Goal: Task Accomplishment & Management: Use online tool/utility

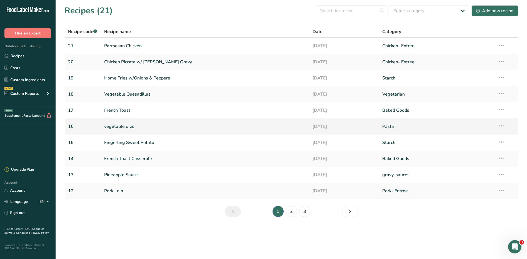
click at [119, 127] on link "vegetable orzo" at bounding box center [205, 127] width 202 height 12
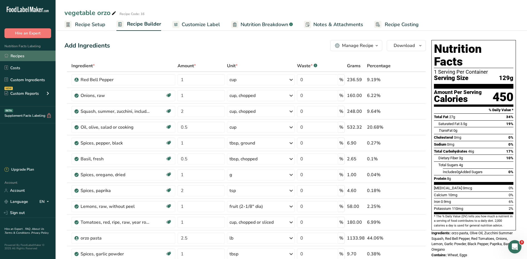
click at [12, 56] on link "Recipes" at bounding box center [28, 56] width 56 height 11
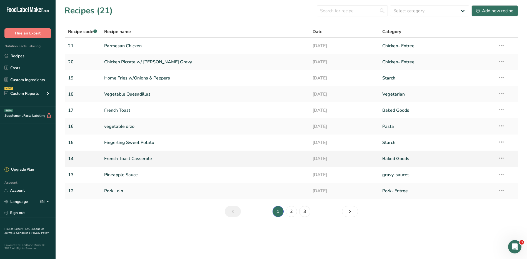
click at [140, 159] on link "French Toast Casserole" at bounding box center [205, 159] width 202 height 12
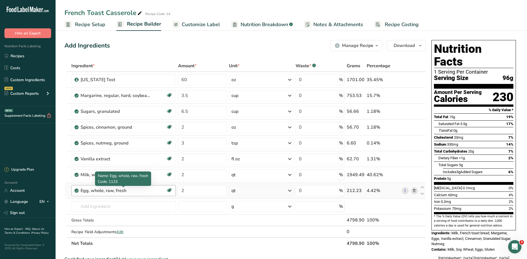
drag, startPoint x: 129, startPoint y: 189, endPoint x: 81, endPoint y: 191, distance: 48.4
click at [81, 191] on div "Egg, whole, raw, fresh" at bounding box center [115, 190] width 69 height 7
copy div "Egg, whole, raw, fresh"
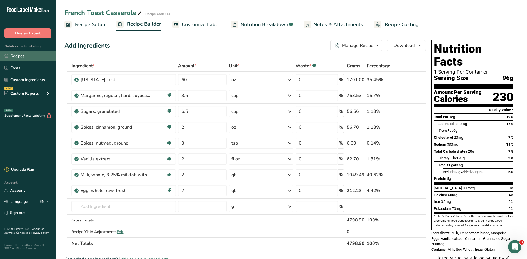
click at [20, 57] on link "Recipes" at bounding box center [28, 56] width 56 height 11
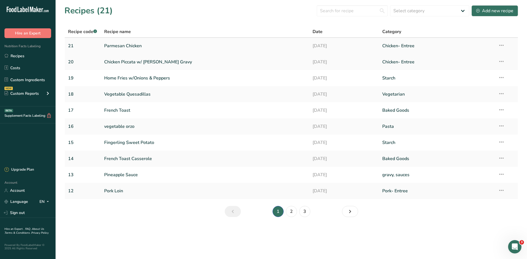
click at [129, 47] on link "Parmesan Chicken" at bounding box center [205, 46] width 202 height 12
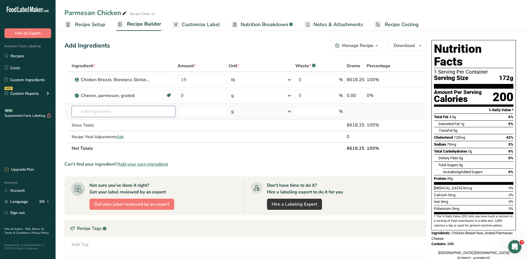
click at [134, 113] on input "text" at bounding box center [124, 111] width 104 height 11
paste input "Egg, whole, raw, fresh"
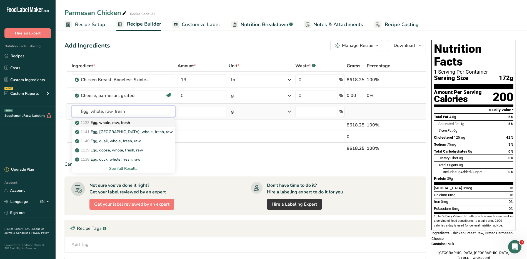
type input "Egg, whole, raw, fresh"
click at [136, 121] on div "1123 Egg, whole, raw, fresh" at bounding box center [119, 123] width 86 height 6
type input "Egg, whole, raw, fresh"
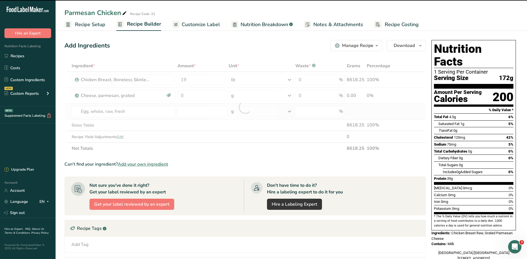
type input "0"
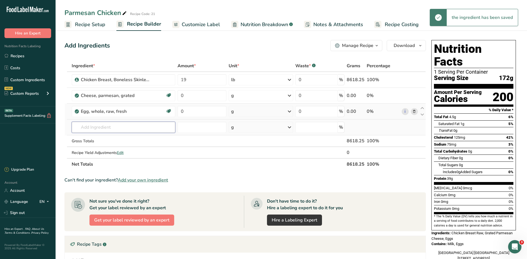
click at [148, 131] on input "text" at bounding box center [124, 127] width 104 height 11
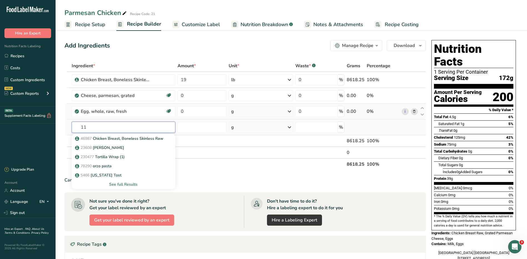
type input "1"
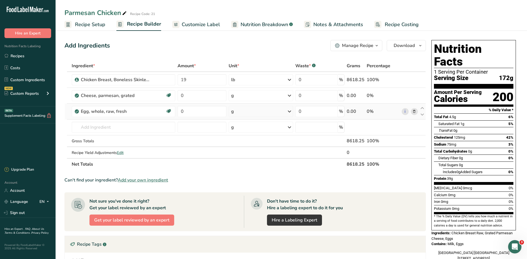
click at [299, 165] on th "Net Totals" at bounding box center [208, 164] width 275 height 12
click at [116, 126] on input "text" at bounding box center [124, 127] width 104 height 11
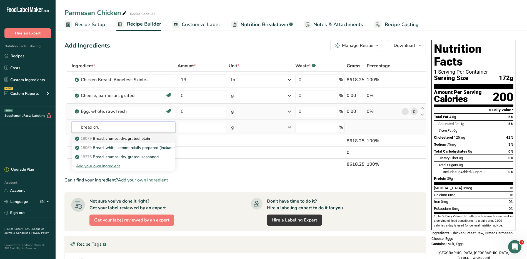
type input "bread cru"
click at [117, 139] on p "18079 Bread, crumbs, dry, grated, plain" at bounding box center [113, 139] width 74 height 6
type input "Bread, crumbs, dry, grated, plain"
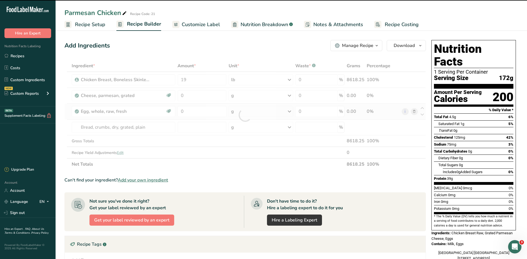
type input "0"
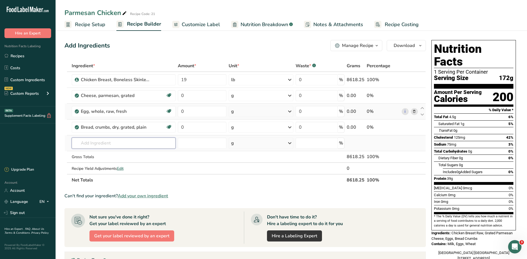
click at [102, 146] on input "text" at bounding box center [124, 142] width 104 height 11
type input "garlic po"
click at [107, 153] on p "2020 Spices, garlic powder" at bounding box center [102, 154] width 52 height 6
type input "Spices, garlic powder"
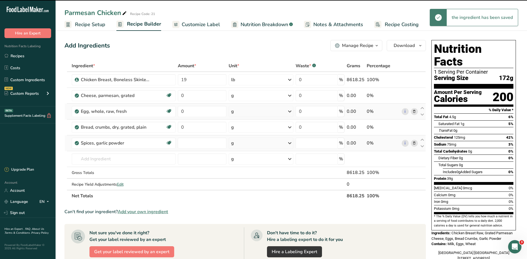
type input "0"
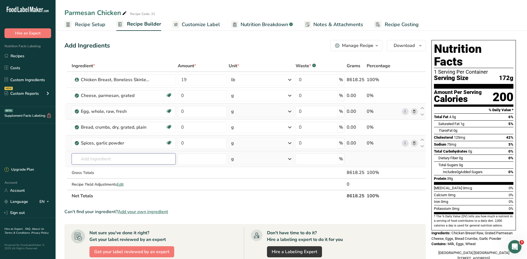
click at [109, 157] on input "text" at bounding box center [124, 158] width 104 height 11
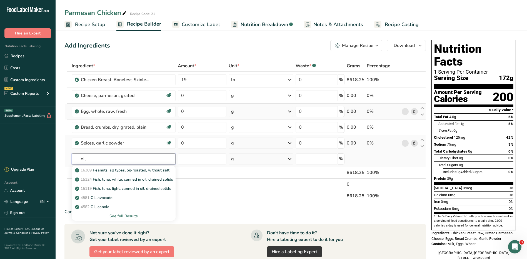
type input "oil"
click at [130, 215] on div "See full Results" at bounding box center [123, 216] width 95 height 6
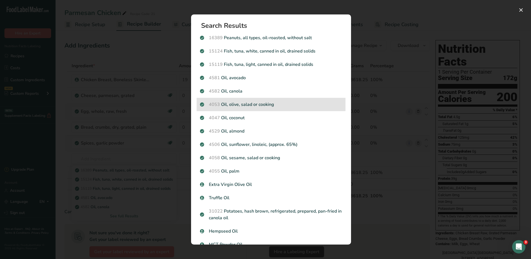
click at [254, 106] on p "4053 Oil, olive, salad or cooking" at bounding box center [271, 104] width 142 height 7
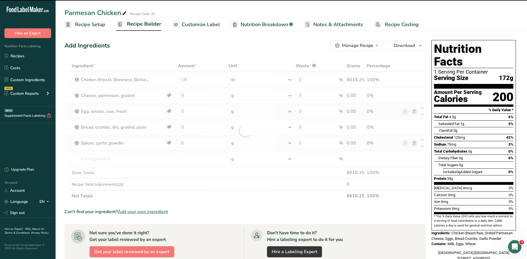
type input "0"
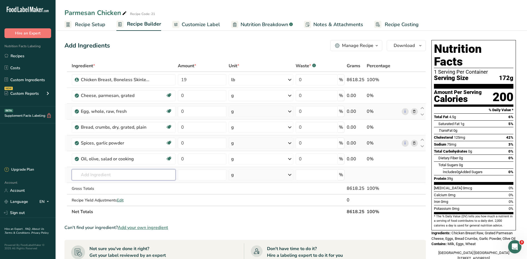
click at [100, 175] on input "text" at bounding box center [124, 174] width 104 height 11
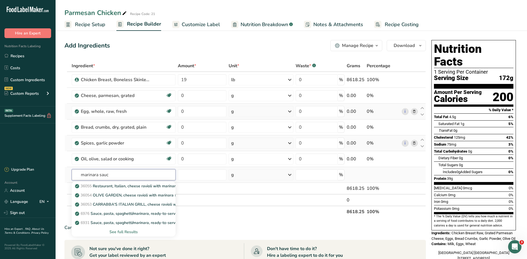
type input "marinara sauc"
click at [129, 230] on div "See full Results" at bounding box center [123, 232] width 95 height 6
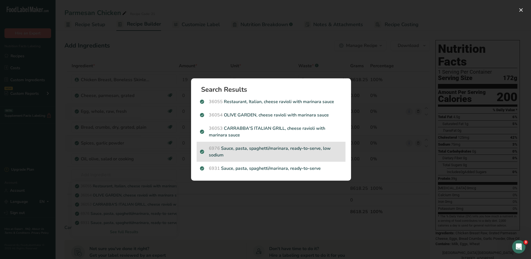
click at [286, 150] on p "6976 Sauce, pasta, spaghetti/marinara, ready-to-serve, low sodium" at bounding box center [271, 151] width 142 height 13
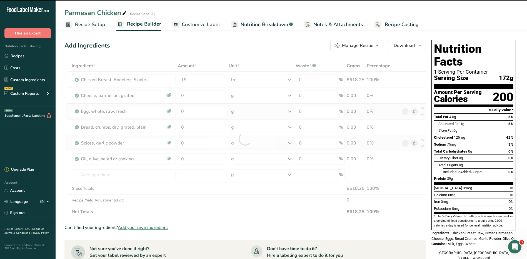
type input "0"
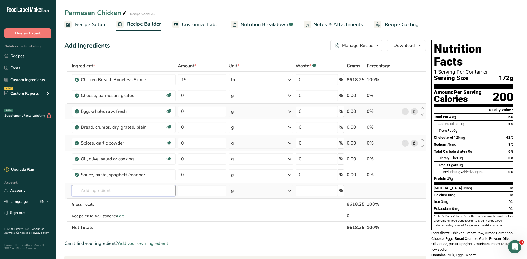
click at [111, 188] on input "text" at bounding box center [124, 190] width 104 height 11
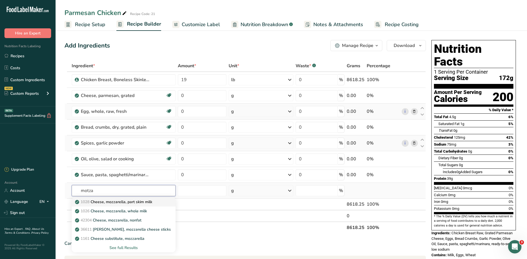
type input "motza"
click at [152, 202] on p "1028 Cheese, mozzarella, part skim milk" at bounding box center [114, 202] width 76 height 6
type input "Cheese, mozzarella, part skim milk"
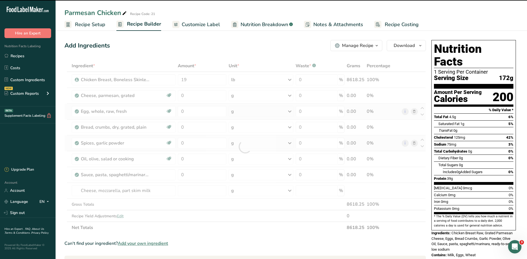
type input "0"
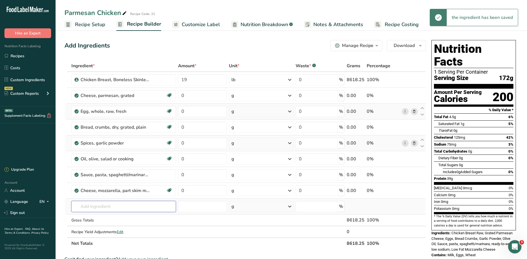
click at [123, 207] on input "text" at bounding box center [123, 206] width 104 height 11
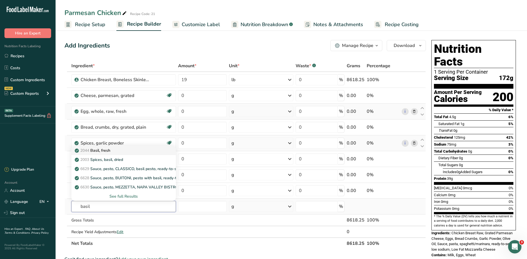
type input "basil"
click at [124, 152] on div "2044 Basil, fresh" at bounding box center [119, 150] width 87 height 6
type input "Basil, fresh"
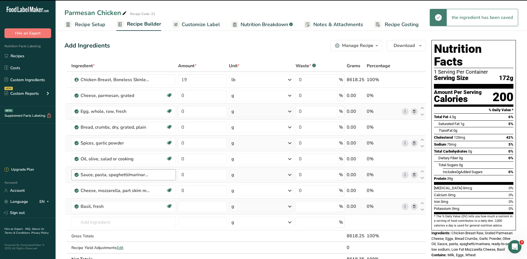
type input "0"
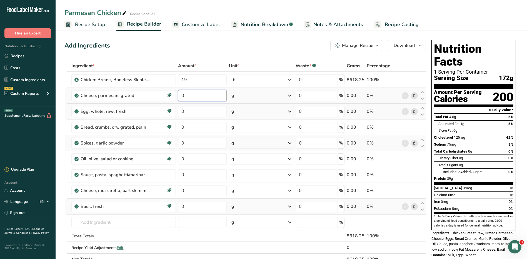
click at [192, 96] on input "0" at bounding box center [202, 95] width 49 height 11
type input "4.5"
click at [248, 95] on div "Ingredient * Amount * Unit * Waste * .a-a{fill:#347362;}.b-a{fill:#fff;} Grams …" at bounding box center [244, 162] width 361 height 205
click at [249, 95] on div "g" at bounding box center [261, 95] width 64 height 11
click at [246, 114] on div "1 cup" at bounding box center [255, 114] width 47 height 8
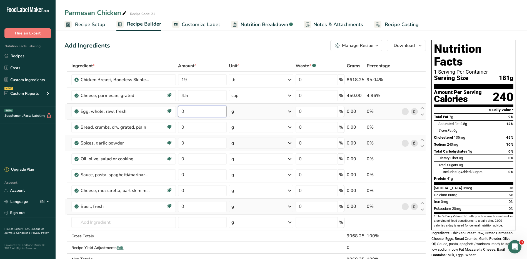
click at [192, 114] on input "0" at bounding box center [202, 111] width 49 height 11
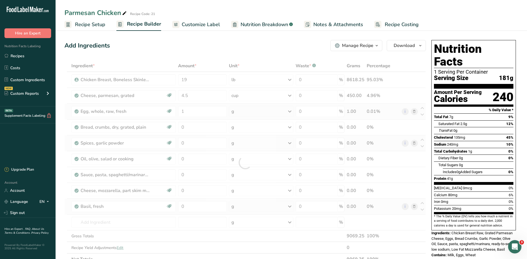
click at [240, 112] on div "Ingredient * Amount * Unit * Waste * .a-a{fill:#347362;}.b-a{fill:#fff;} Grams …" at bounding box center [244, 162] width 361 height 205
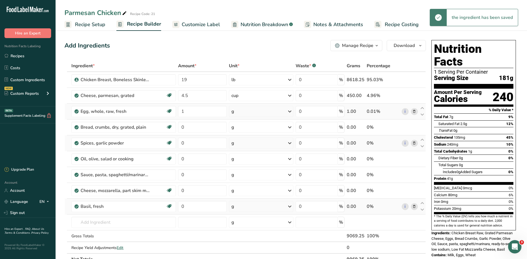
click at [240, 112] on div "g" at bounding box center [261, 111] width 65 height 11
click at [244, 151] on div "See more" at bounding box center [255, 153] width 47 height 6
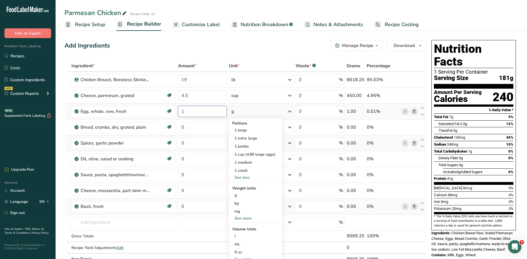
click at [190, 114] on input "1" at bounding box center [202, 111] width 49 height 11
type input "17"
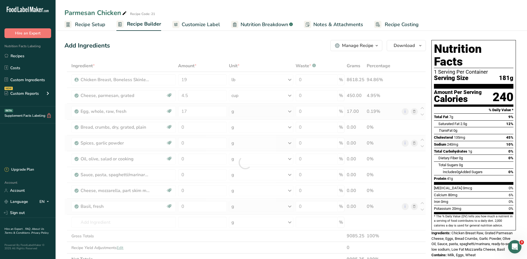
click at [237, 113] on div "Ingredient * Amount * Unit * Waste * .a-a{fill:#347362;}.b-a{fill:#fff;} Grams …" at bounding box center [244, 162] width 361 height 205
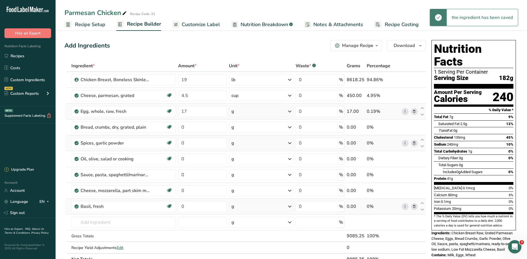
click at [238, 113] on div "g" at bounding box center [261, 111] width 65 height 11
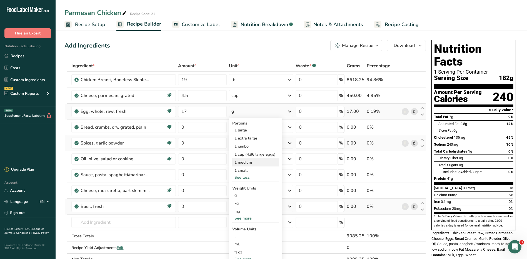
click at [252, 164] on div "1 medium" at bounding box center [255, 162] width 47 height 8
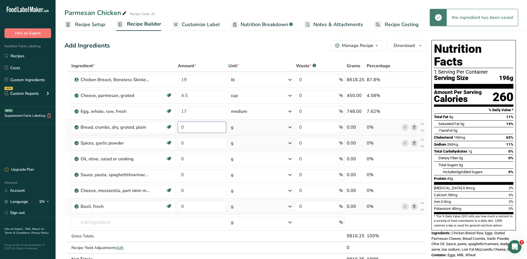
click at [196, 128] on input "0" at bounding box center [202, 127] width 48 height 11
click at [252, 124] on div "Ingredient * Amount * Unit * Waste * .a-a{fill:#347362;}.b-a{fill:#fff;} Grams …" at bounding box center [244, 162] width 361 height 205
click at [252, 127] on div "g" at bounding box center [260, 127] width 65 height 11
click at [251, 156] on div "1 cup" at bounding box center [255, 154] width 47 height 8
click at [193, 126] on input "8" at bounding box center [201, 127] width 48 height 11
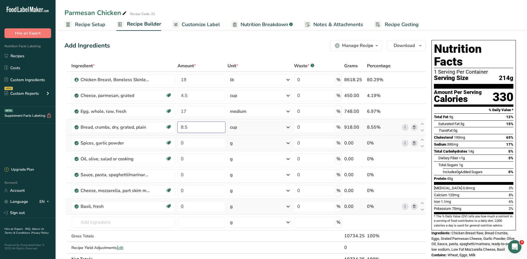
type input "8.5"
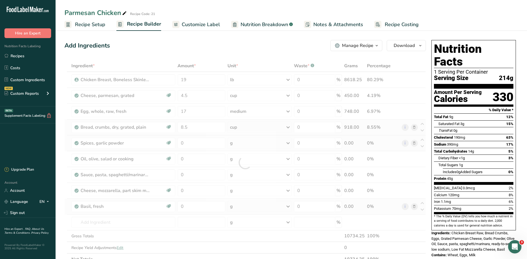
click at [245, 127] on div "Ingredient * Amount * Unit * Waste * .a-a{fill:#347362;}.b-a{fill:#fff;} Grams …" at bounding box center [244, 162] width 361 height 205
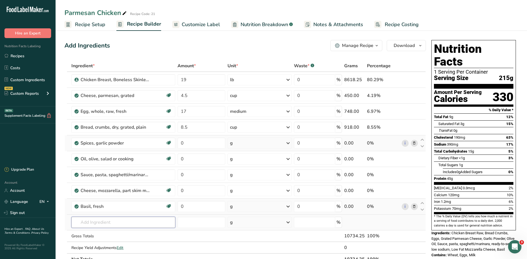
click at [115, 224] on input "text" at bounding box center [123, 222] width 104 height 11
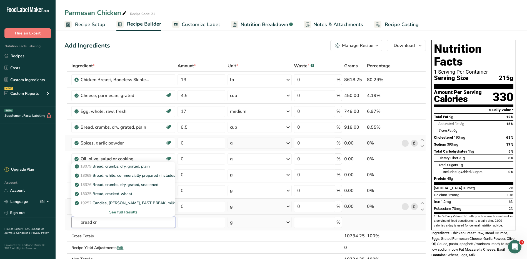
type input "bread cr"
click at [122, 211] on div "See full Results" at bounding box center [123, 212] width 95 height 6
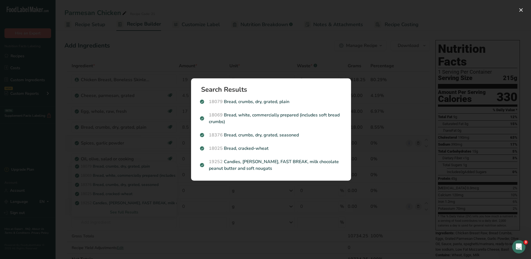
click at [197, 184] on div "Search Results 18079 Bread, crumbs, dry, grated, plain 18069 Bread, white, comm…" at bounding box center [271, 129] width 178 height 120
click at [521, 11] on button "Search results modal" at bounding box center [520, 10] width 9 height 9
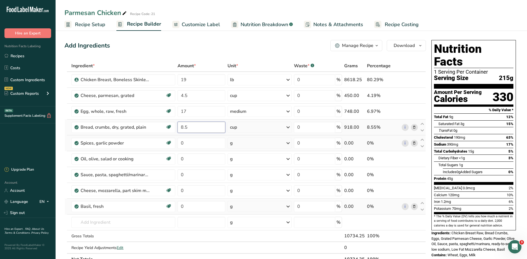
click at [196, 127] on input "8.5" at bounding box center [201, 127] width 48 height 11
type input "8"
click at [243, 128] on div "Ingredient * Amount * Unit * Waste * .a-a{fill:#347362;}.b-a{fill:#fff;} Grams …" at bounding box center [244, 162] width 361 height 205
click at [242, 130] on div "cup" at bounding box center [259, 127] width 64 height 11
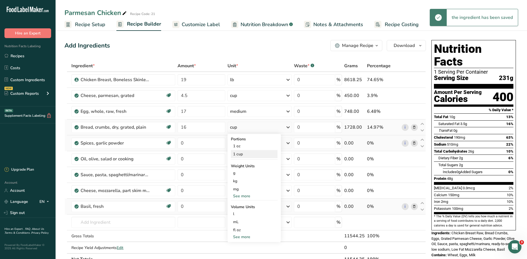
click at [251, 155] on div "1 cup" at bounding box center [254, 154] width 47 height 8
click at [199, 143] on input "0" at bounding box center [201, 142] width 48 height 11
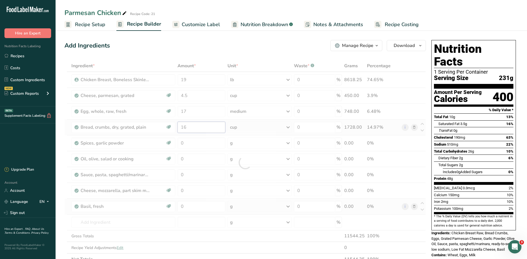
click at [190, 124] on div "Ingredient * Amount * Unit * Waste * .a-a{fill:#347362;}.b-a{fill:#fff;} Grams …" at bounding box center [244, 162] width 361 height 205
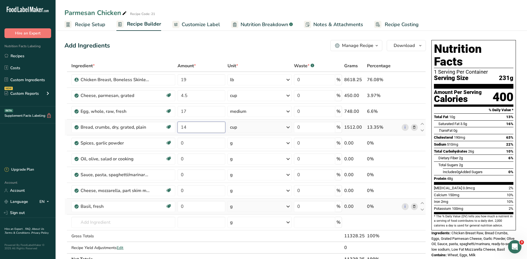
type input "14"
click at [269, 131] on div "Ingredient * Amount * Unit * Waste * .a-a{fill:#347362;}.b-a{fill:#fff;} Grams …" at bounding box center [244, 162] width 361 height 205
click at [113, 221] on input "text" at bounding box center [123, 222] width 104 height 11
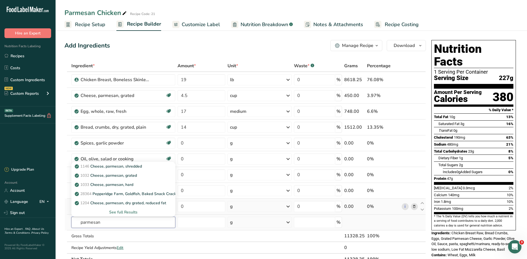
type input "parmesan"
click at [122, 210] on div "See full Results" at bounding box center [123, 212] width 95 height 6
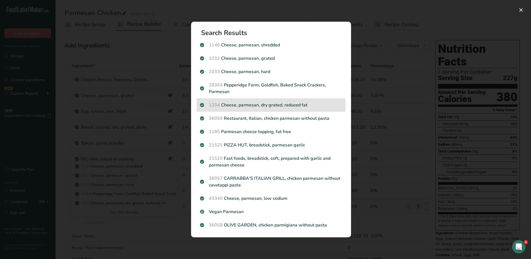
click at [261, 108] on div "1204 Cheese, parmesan, dry grated, reduced fat" at bounding box center [271, 104] width 149 height 13
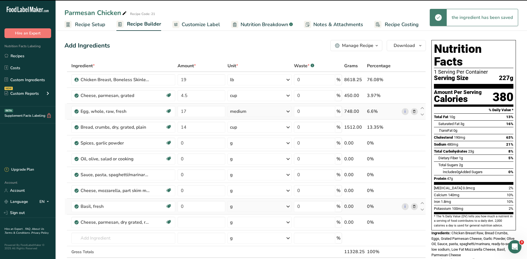
type input "0"
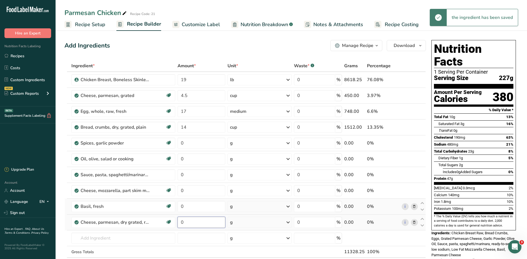
click at [197, 221] on input "0" at bounding box center [201, 222] width 48 height 11
type input "4.5"
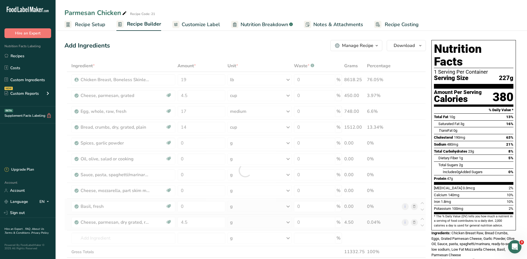
click at [247, 223] on div "Ingredient * Amount * Unit * Waste * .a-a{fill:#347362;}.b-a{fill:#fff;} Grams …" at bounding box center [244, 170] width 361 height 221
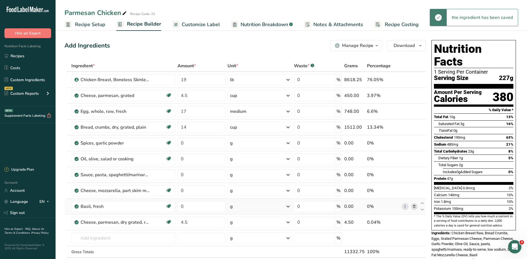
click at [247, 223] on div "g" at bounding box center [259, 222] width 64 height 11
click at [248, 242] on div "1 cup" at bounding box center [254, 241] width 47 height 8
click at [413, 96] on icon at bounding box center [414, 96] width 4 height 6
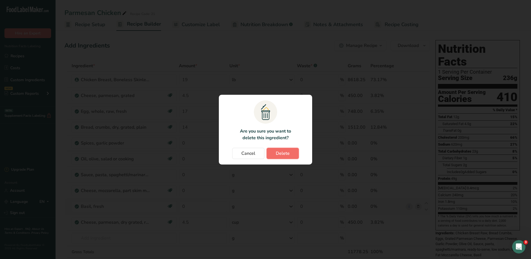
click at [283, 154] on span "Delete" at bounding box center [283, 153] width 14 height 7
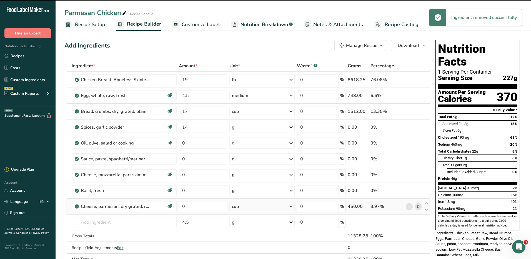
type input "17"
type input "14"
type input "0"
type input "4.5"
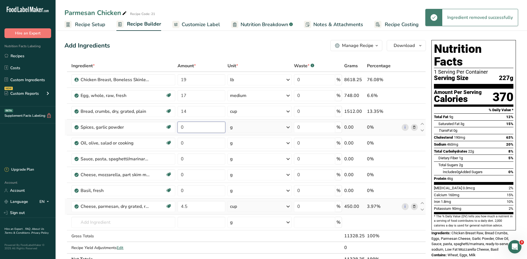
click at [188, 129] on input "0" at bounding box center [201, 127] width 48 height 11
type input "3"
click at [247, 126] on div "Ingredient * Amount * Unit * Waste * .a-a{fill:#347362;}.b-a{fill:#fff;} Grams …" at bounding box center [244, 162] width 361 height 205
click at [243, 129] on div "g" at bounding box center [259, 127] width 64 height 11
click at [244, 156] on div "1 tbsp" at bounding box center [254, 154] width 47 height 8
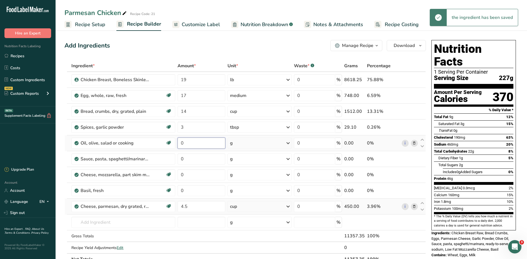
click at [187, 142] on input "0" at bounding box center [201, 142] width 48 height 11
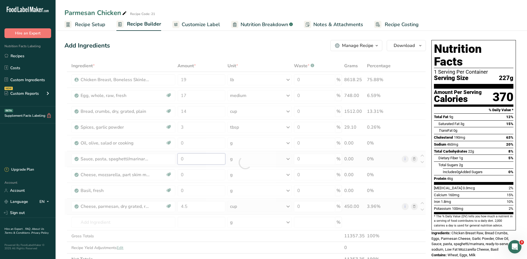
click at [201, 157] on div "Ingredient * Amount * Unit * Waste * .a-a{fill:#347362;}.b-a{fill:#fff;} Grams …" at bounding box center [244, 162] width 361 height 205
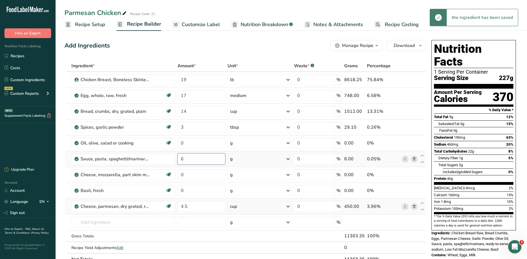
type input "6"
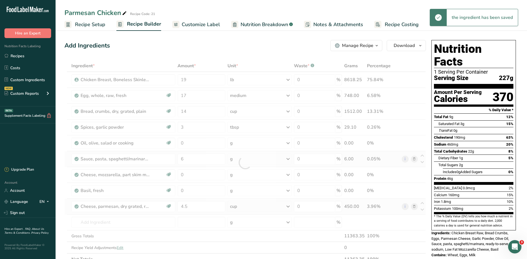
click at [237, 157] on div "Ingredient * Amount * Unit * Waste * .a-a{fill:#347362;}.b-a{fill:#fff;} Grams …" at bounding box center [244, 162] width 361 height 205
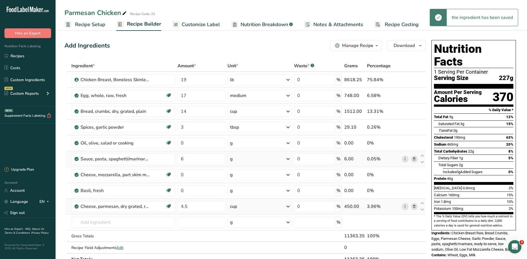
click at [235, 157] on div "g" at bounding box center [259, 158] width 64 height 11
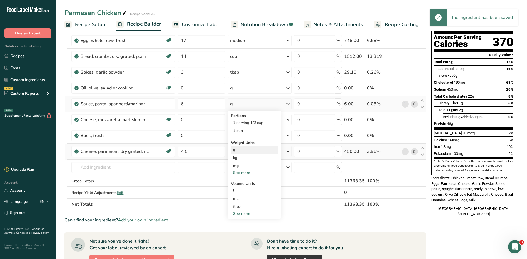
scroll to position [56, 0]
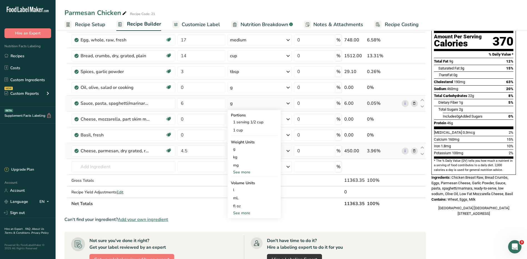
click at [248, 212] on div "See more" at bounding box center [254, 213] width 47 height 6
select select "22"
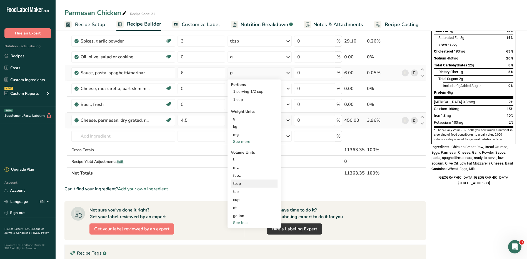
scroll to position [111, 0]
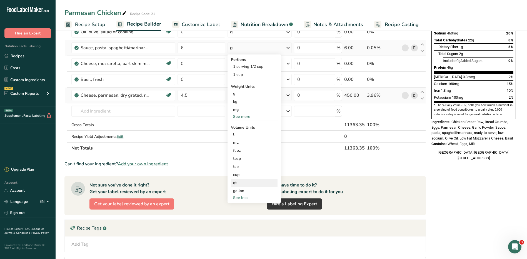
click at [243, 183] on div "qt" at bounding box center [254, 183] width 42 height 6
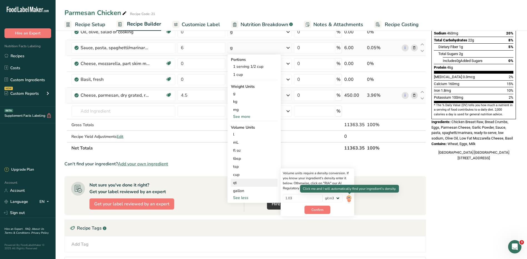
click at [347, 199] on img at bounding box center [349, 199] width 6 height 10
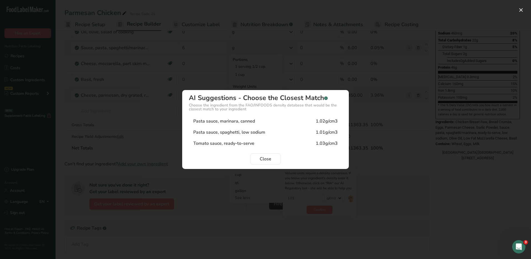
click at [253, 119] on div "Pasta sauce, marinara, canned" at bounding box center [224, 121] width 62 height 7
type input "1.02"
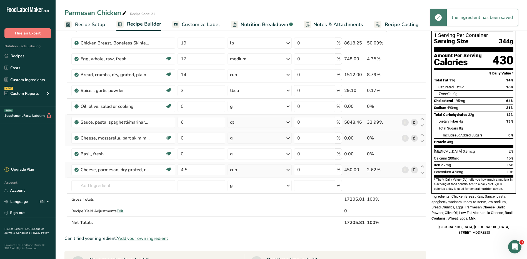
scroll to position [0, 0]
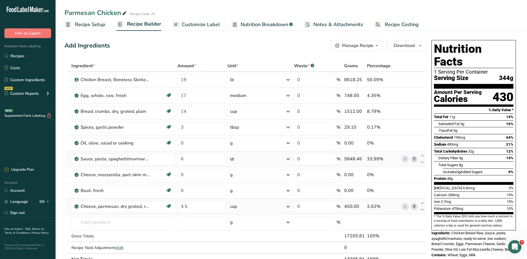
click at [248, 160] on div "qt" at bounding box center [259, 158] width 64 height 11
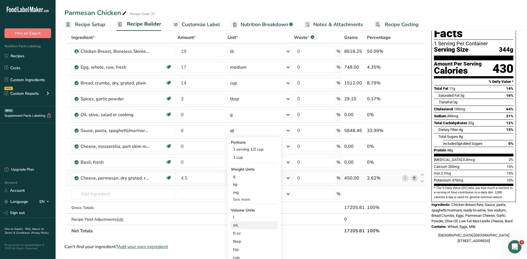
scroll to position [56, 0]
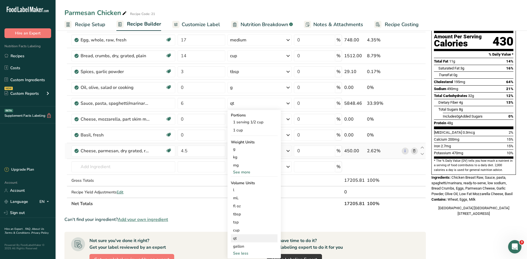
click at [241, 237] on div "qt" at bounding box center [254, 238] width 42 height 6
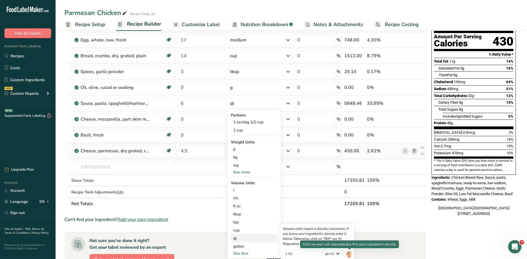
click at [347, 252] on img at bounding box center [349, 254] width 6 height 10
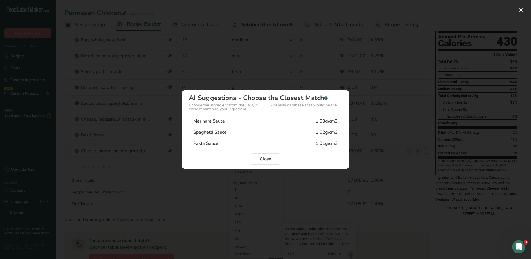
click at [324, 123] on div "1.03g/cm3" at bounding box center [327, 121] width 22 height 7
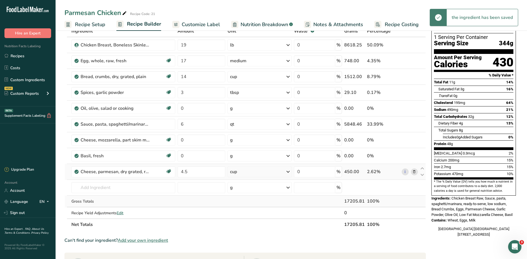
scroll to position [0, 0]
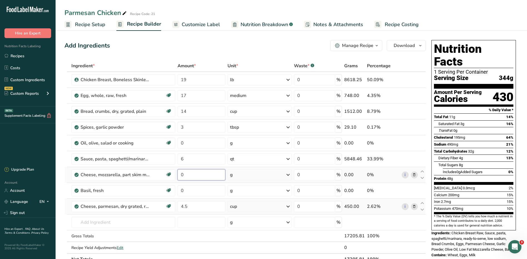
click at [209, 177] on input "0" at bounding box center [201, 174] width 48 height 11
type input "2"
click at [250, 175] on div "Ingredient * Amount * Unit * Waste * .a-a{fill:#347362;}.b-a{fill:#fff;} Grams …" at bounding box center [244, 162] width 361 height 205
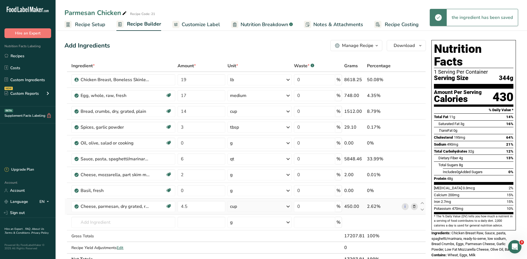
click at [249, 176] on div "g" at bounding box center [259, 174] width 64 height 11
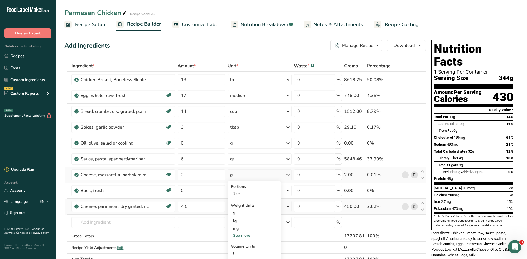
click at [248, 233] on div "See more" at bounding box center [254, 235] width 47 height 6
click at [246, 245] on div "lb" at bounding box center [254, 244] width 47 height 8
click at [206, 193] on input "0" at bounding box center [201, 190] width 48 height 11
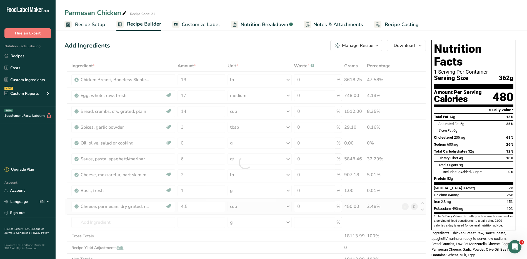
click at [413, 189] on div "Ingredient * Amount * Unit * Waste * .a-a{fill:#347362;}.b-a{fill:#fff;} Grams …" at bounding box center [244, 162] width 361 height 205
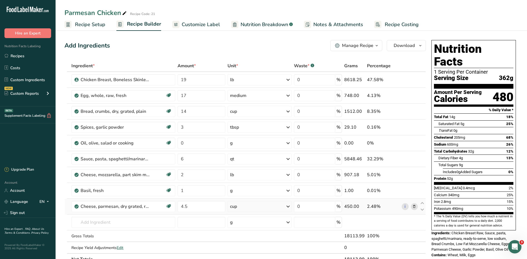
click at [415, 190] on icon at bounding box center [414, 191] width 4 height 6
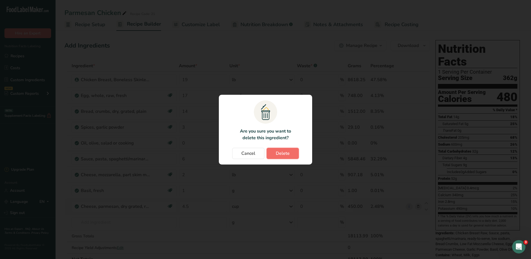
click at [275, 150] on button "Delete" at bounding box center [283, 153] width 32 height 11
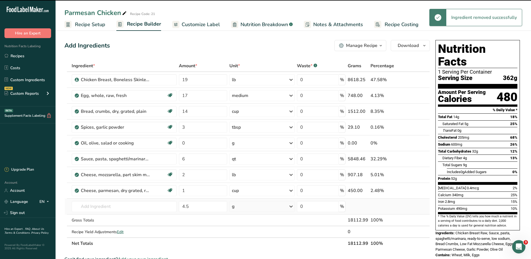
type input "4.5"
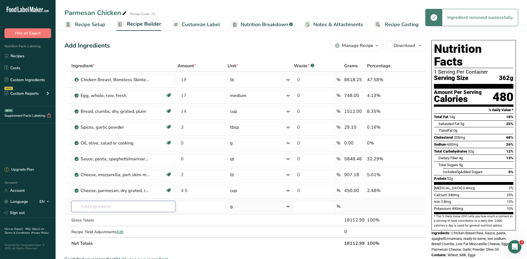
click at [134, 205] on input "text" at bounding box center [123, 206] width 104 height 11
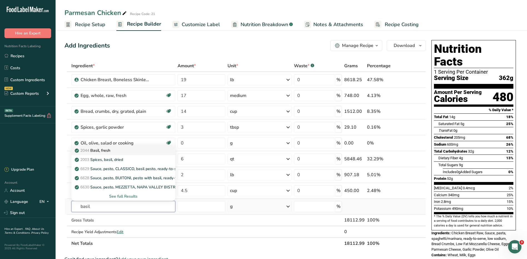
type input "basil"
click at [139, 150] on div "2044 Basil, fresh" at bounding box center [119, 150] width 86 height 6
type input "Basil, fresh"
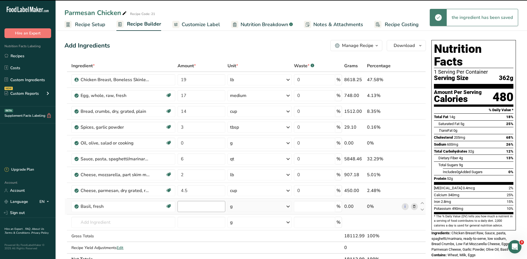
type input "0"
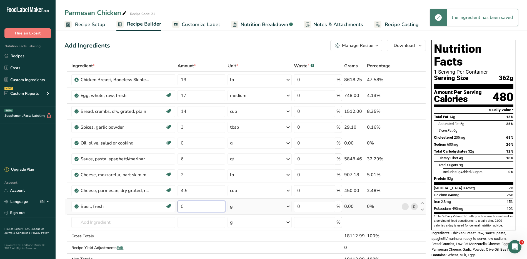
click at [199, 207] on input "0" at bounding box center [201, 206] width 48 height 11
type input "1"
click at [247, 211] on div "Ingredient * Amount * Unit * Waste * .a-a{fill:#347362;}.b-a{fill:#fff;} Grams …" at bounding box center [244, 162] width 361 height 205
click at [245, 209] on div "g" at bounding box center [259, 206] width 64 height 11
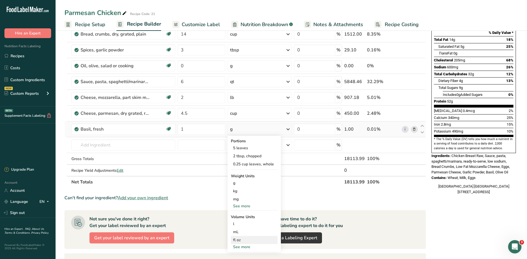
scroll to position [83, 0]
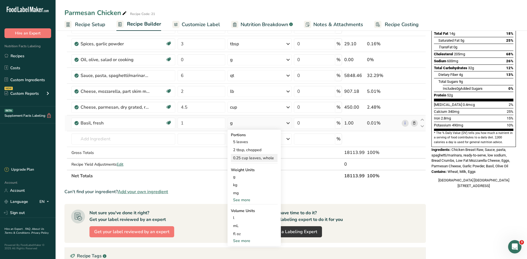
click at [255, 157] on div "0.25 cup leaves, whole" at bounding box center [254, 158] width 47 height 8
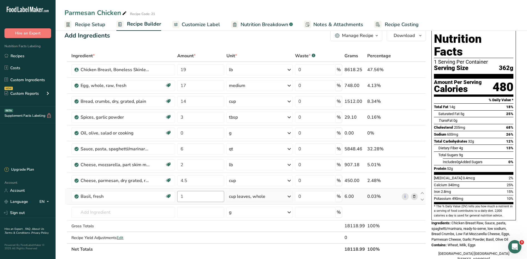
scroll to position [0, 0]
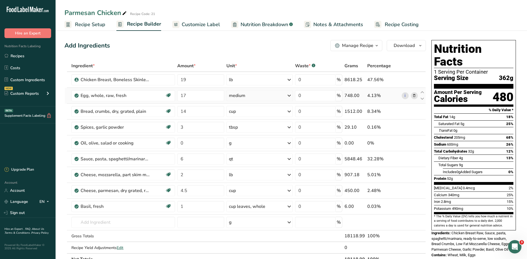
click at [270, 97] on div "medium" at bounding box center [259, 95] width 66 height 11
click at [309, 53] on div "Add Ingredients Manage Recipe Delete Recipe Duplicate Recipe Scale Recipe Save …" at bounding box center [246, 242] width 365 height 408
click at [192, 93] on input "17" at bounding box center [200, 95] width 47 height 11
type input "1"
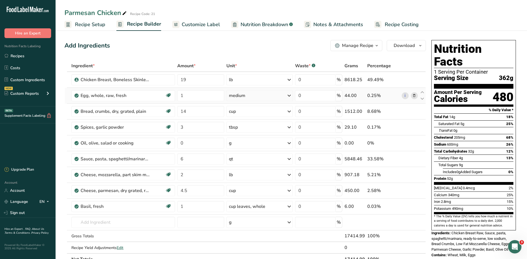
click at [244, 96] on div "Ingredient * Amount * Unit * Waste * .a-a{fill:#347362;}.b-a{fill:#fff;} Grams …" at bounding box center [244, 162] width 361 height 205
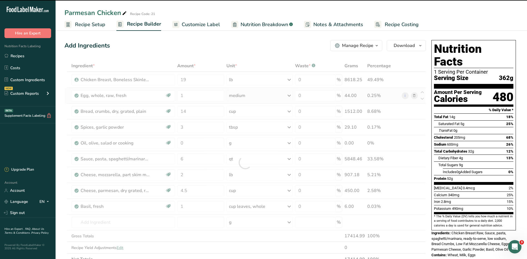
click at [244, 96] on div "medium" at bounding box center [237, 95] width 16 height 7
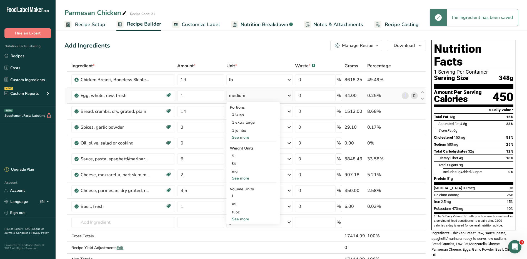
click at [240, 218] on div "See more" at bounding box center [253, 219] width 47 height 6
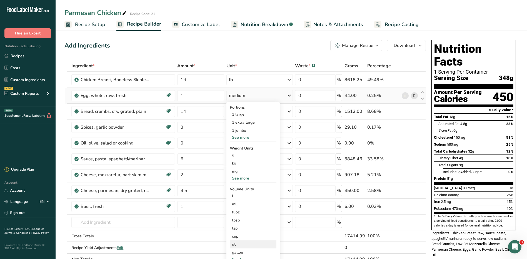
click at [239, 242] on div "qt" at bounding box center [253, 244] width 42 height 6
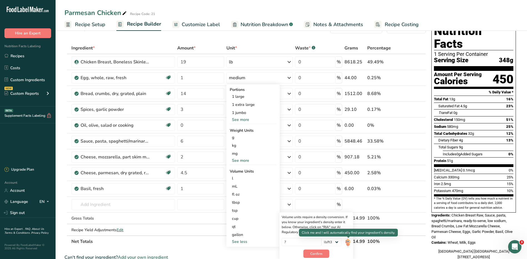
scroll to position [28, 0]
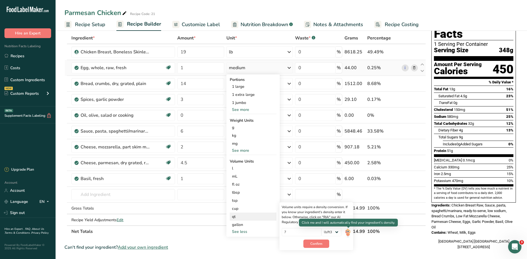
click at [347, 234] on img at bounding box center [348, 233] width 6 height 10
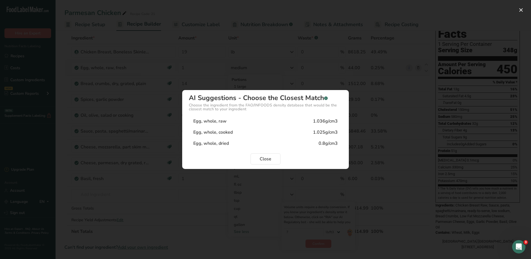
click at [257, 124] on div "Egg, whole, raw 1.036g/cm3" at bounding box center [265, 121] width 153 height 11
type input "1.036"
select select "22"
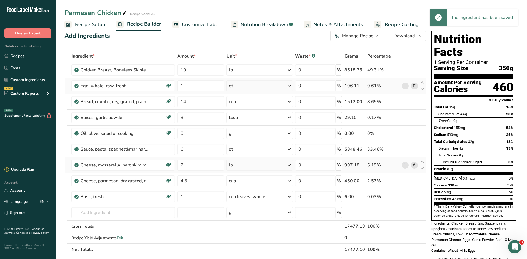
scroll to position [0, 0]
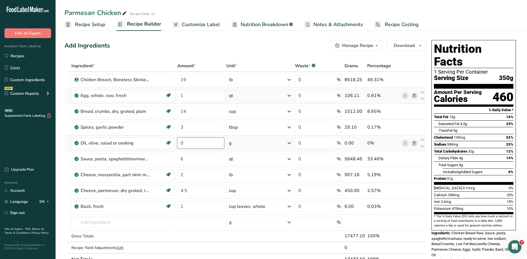
click at [195, 146] on input "0" at bounding box center [200, 142] width 47 height 11
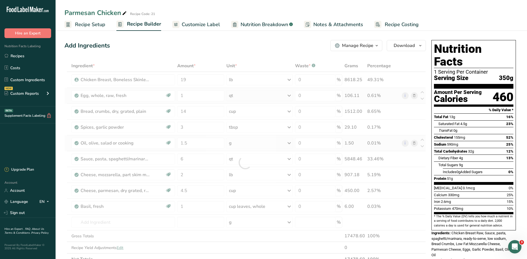
click at [239, 145] on div "Ingredient * Amount * Unit * Waste * .a-a{fill:#347362;}.b-a{fill:#fff;} Grams …" at bounding box center [244, 162] width 361 height 205
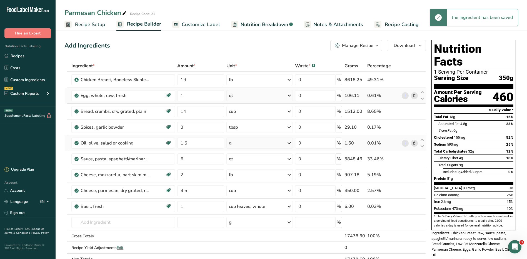
click at [237, 146] on div "g" at bounding box center [259, 142] width 66 height 11
click at [250, 173] on div "1 cup" at bounding box center [253, 170] width 47 height 8
click at [197, 141] on input "1.5" at bounding box center [200, 142] width 47 height 11
type input "1"
click at [247, 144] on div "Ingredient * Amount * Unit * Waste * .a-a{fill:#347362;}.b-a{fill:#fff;} Grams …" at bounding box center [244, 162] width 361 height 205
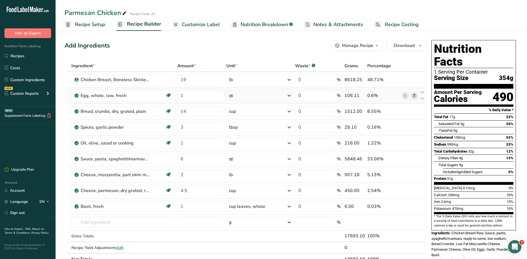
click at [256, 24] on span "Nutrition Breakdown" at bounding box center [263, 24] width 47 height 7
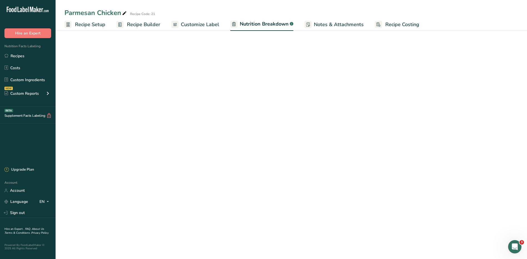
select select "Calories"
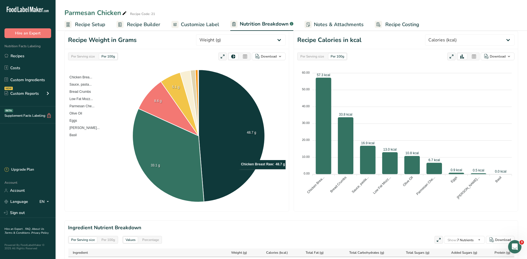
scroll to position [40, 0]
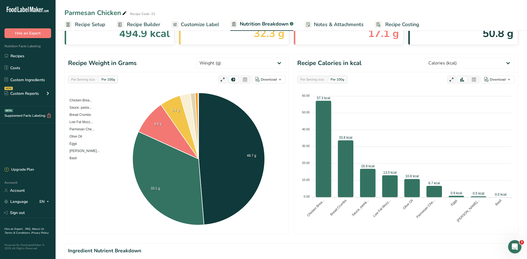
click at [110, 27] on ul "Recipe Setup Recipe Builder Customize Label Nutrition Breakdown .a-a{fill:#3473…" at bounding box center [291, 24] width 471 height 13
click at [102, 26] on span "Recipe Setup" at bounding box center [90, 24] width 30 height 7
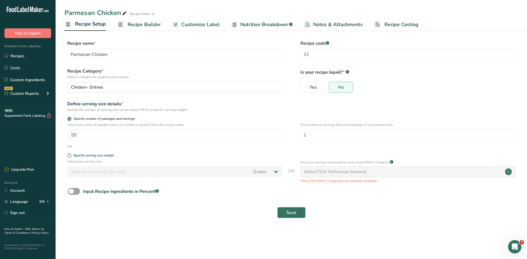
click at [151, 26] on span "Recipe Builder" at bounding box center [143, 24] width 33 height 7
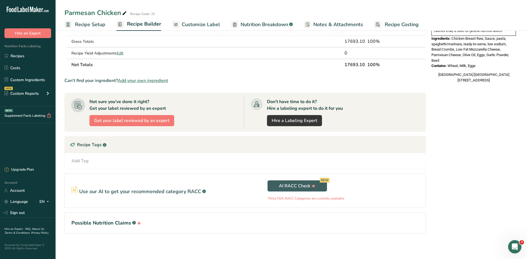
scroll to position [196, 0]
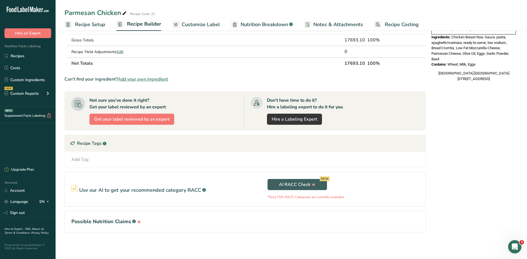
click at [116, 158] on div "Add Tag Standard Tags Custom Tags Source of Antioxidants Prebiotic Effect Sourc…" at bounding box center [245, 159] width 352 height 7
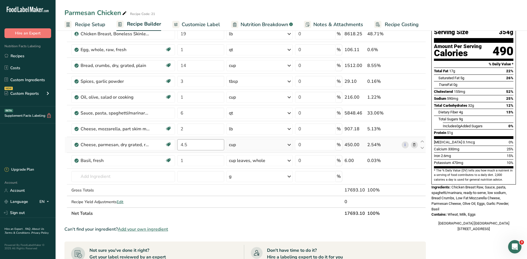
scroll to position [0, 0]
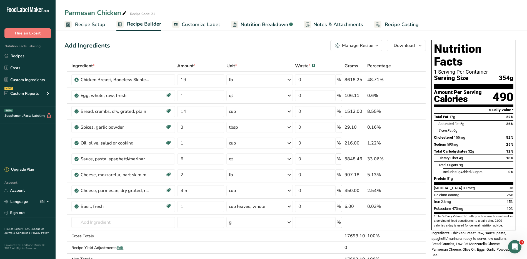
click at [336, 22] on span "Notes & Attachments" at bounding box center [338, 24] width 50 height 7
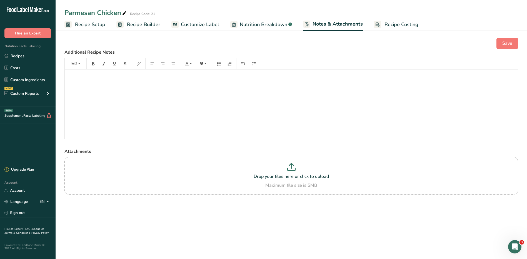
click at [87, 28] on span "Recipe Setup" at bounding box center [90, 24] width 30 height 7
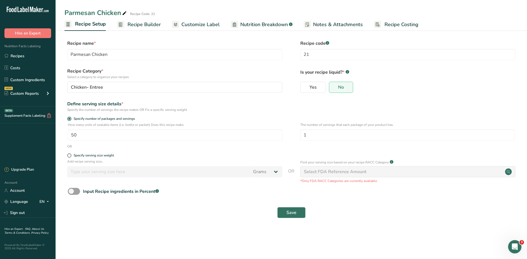
click at [146, 18] on ul "Recipe Setup Recipe Builder Customize Label Nutrition Breakdown .a-a{fill:#3473…" at bounding box center [291, 24] width 471 height 13
click at [147, 20] on link "Recipe Builder" at bounding box center [139, 24] width 44 height 12
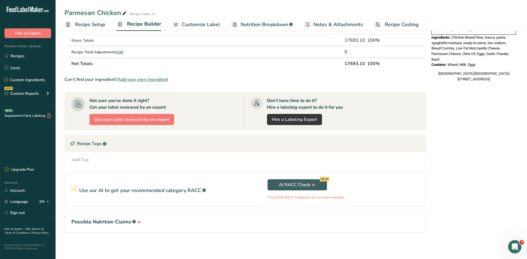
scroll to position [196, 0]
click at [275, 160] on div "Add Tag Standard Tags Custom Tags Source of Antioxidants Prebiotic Effect Sourc…" at bounding box center [245, 159] width 352 height 7
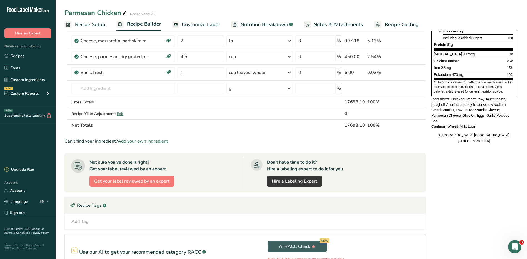
scroll to position [85, 0]
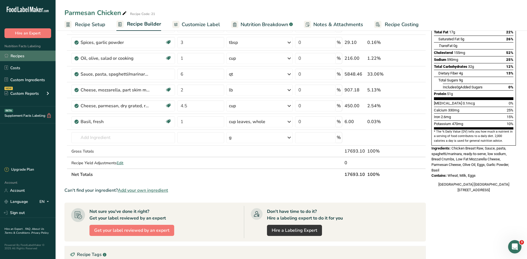
click at [36, 57] on link "Recipes" at bounding box center [28, 56] width 56 height 11
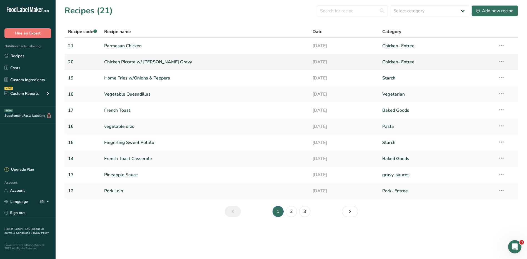
click at [139, 65] on link "Chicken Piccata w/ Lemon-Capper Gravy" at bounding box center [205, 62] width 202 height 12
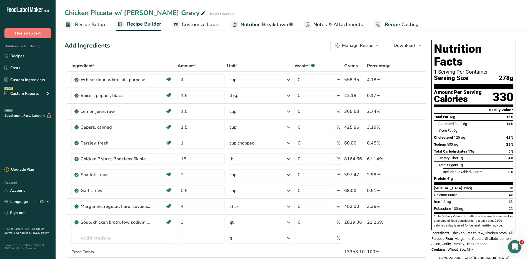
click at [210, 27] on span "Customize Label" at bounding box center [201, 24] width 38 height 7
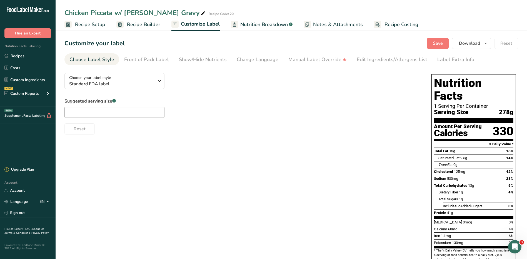
click at [254, 23] on span "Nutrition Breakdown" at bounding box center [263, 24] width 47 height 7
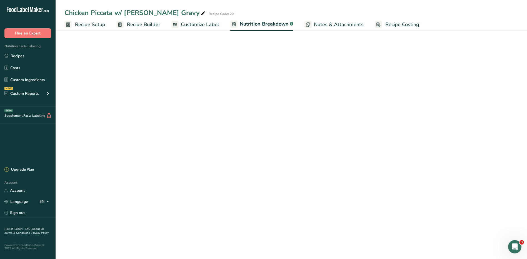
select select "Calories"
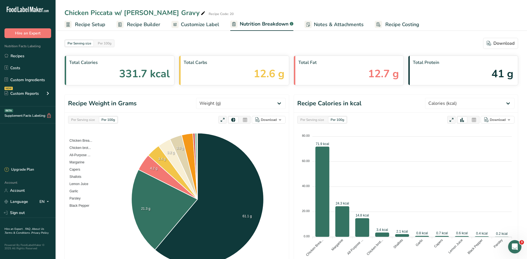
click at [332, 24] on span "Notes & Attachments" at bounding box center [339, 24] width 50 height 7
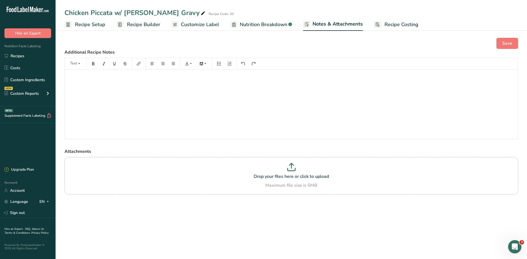
click at [384, 24] on span "Recipe Costing" at bounding box center [401, 24] width 34 height 7
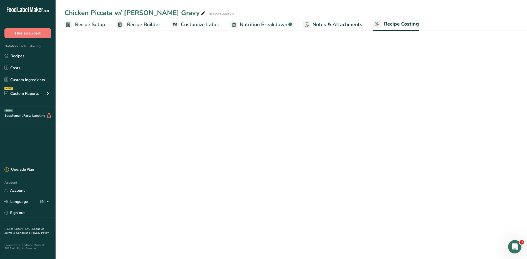
select select "1"
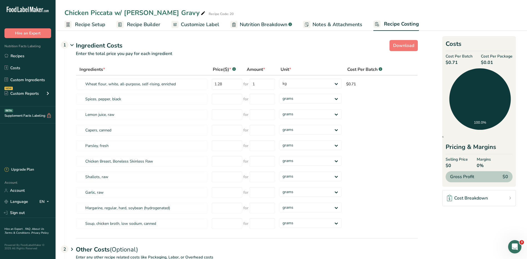
click at [326, 23] on span "Notes & Attachments" at bounding box center [337, 24] width 50 height 7
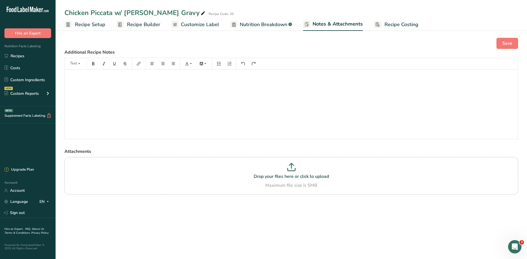
click at [269, 24] on span "Nutrition Breakdown" at bounding box center [263, 24] width 47 height 7
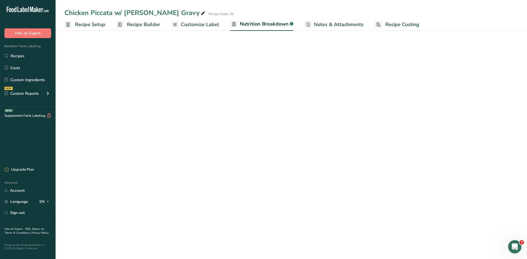
select select "Calories"
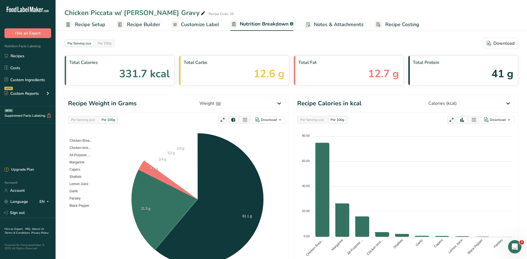
click at [204, 24] on span "Customize Label" at bounding box center [200, 24] width 38 height 7
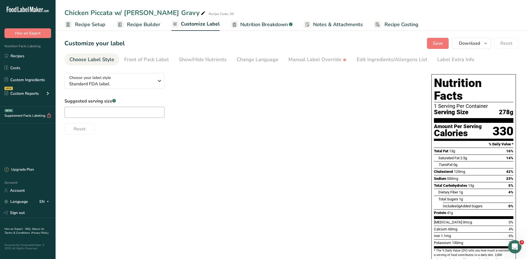
click at [139, 24] on span "Recipe Builder" at bounding box center [143, 24] width 33 height 7
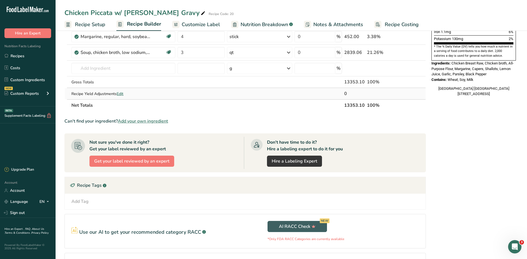
scroll to position [212, 0]
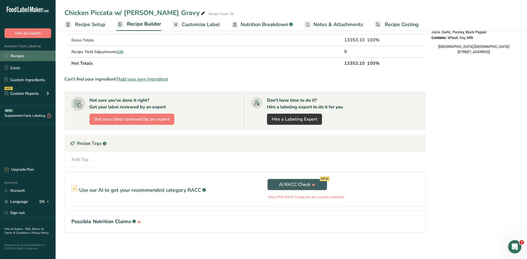
click at [28, 55] on link "Recipes" at bounding box center [28, 56] width 56 height 11
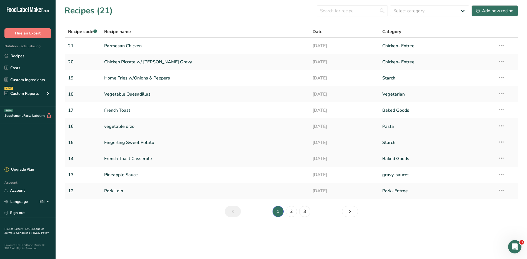
click at [141, 142] on link "Fingerling Sweet Potato" at bounding box center [205, 143] width 202 height 12
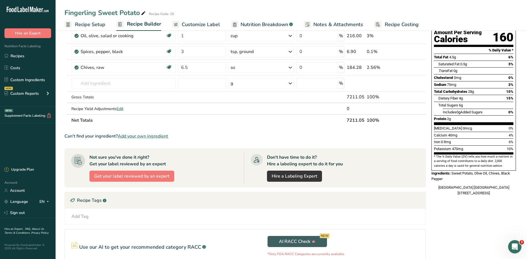
scroll to position [117, 0]
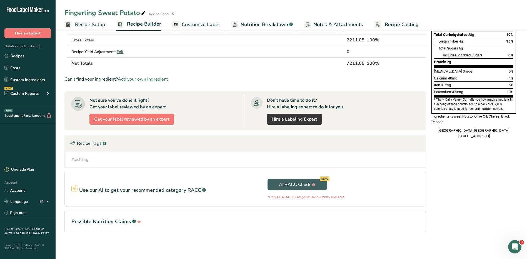
drag, startPoint x: 398, startPoint y: 196, endPoint x: 401, endPoint y: 197, distance: 3.4
click at [401, 197] on p "*Only FDA RACC Categories are currently available" at bounding box center [343, 196] width 152 height 5
click at [152, 185] on div "Use our AI to get your recommended category RACC .a-a{fill:#347362;}.b-a{fill:#…" at bounding box center [158, 188] width 174 height 9
click at [84, 161] on div "Add Tag" at bounding box center [79, 159] width 17 height 7
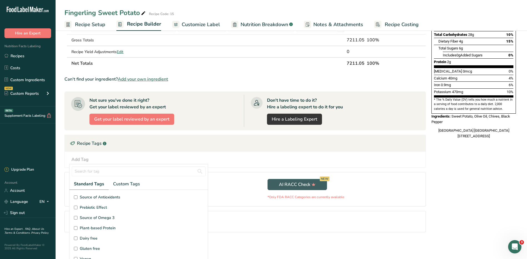
click at [439, 152] on div "Nutrition Facts 1 Serving Per Container Serving Size 144g Amount Per Serving Ca…" at bounding box center [473, 85] width 89 height 329
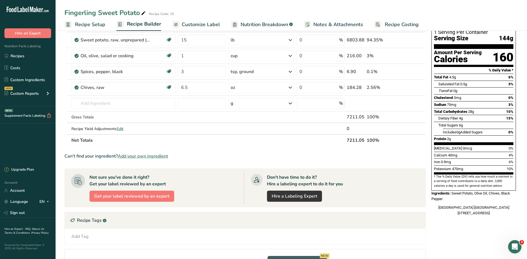
scroll to position [0, 0]
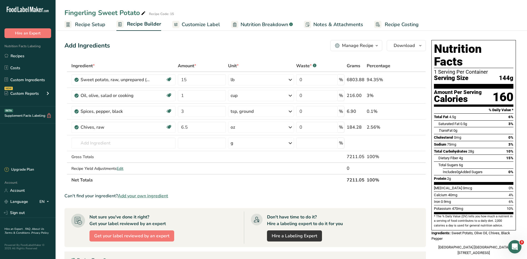
click at [200, 22] on span "Customize Label" at bounding box center [201, 24] width 38 height 7
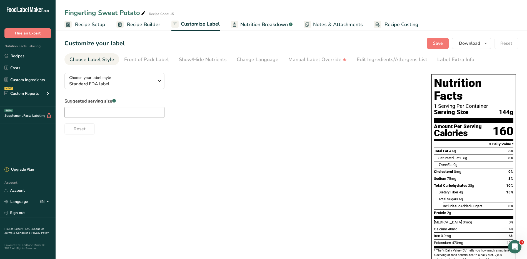
click at [254, 21] on span "Nutrition Breakdown" at bounding box center [263, 24] width 47 height 7
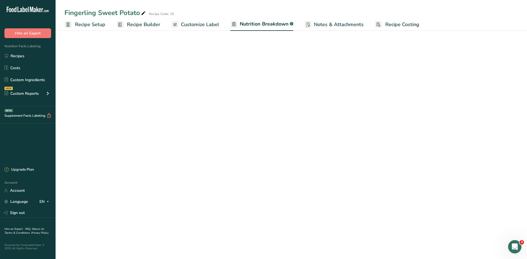
select select "Calories"
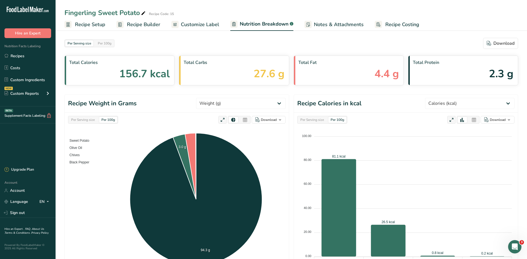
click at [81, 27] on span "Recipe Setup" at bounding box center [90, 24] width 30 height 7
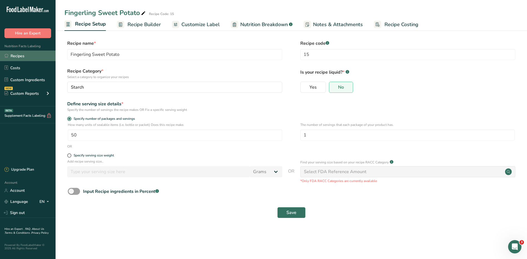
click at [31, 55] on link "Recipes" at bounding box center [28, 56] width 56 height 11
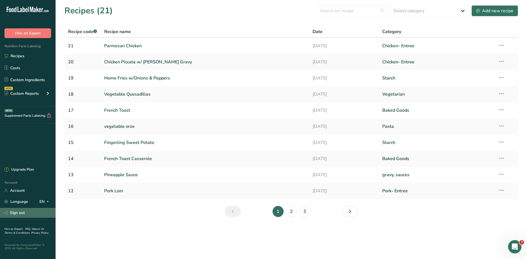
click at [23, 213] on link "Sign out" at bounding box center [28, 213] width 56 height 10
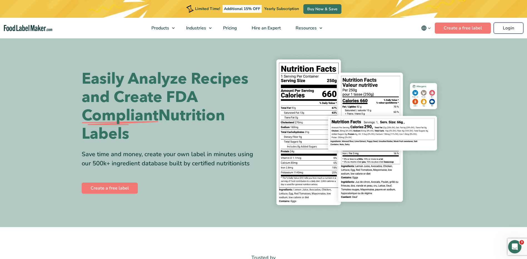
click at [512, 28] on link "Login" at bounding box center [508, 27] width 30 height 11
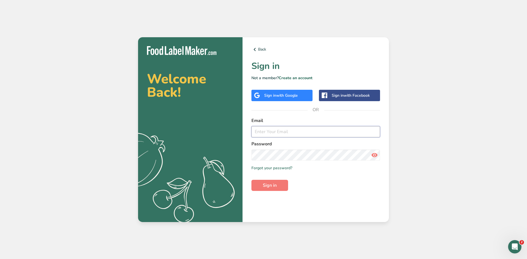
click at [324, 133] on input "email" at bounding box center [315, 131] width 129 height 11
type input "jhael.carrillo@stonybrookmedicine.edu"
click at [251, 180] on button "Sign in" at bounding box center [269, 185] width 37 height 11
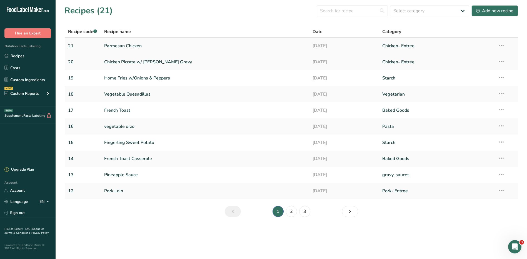
click at [134, 47] on link "Parmesan Chicken" at bounding box center [205, 46] width 202 height 12
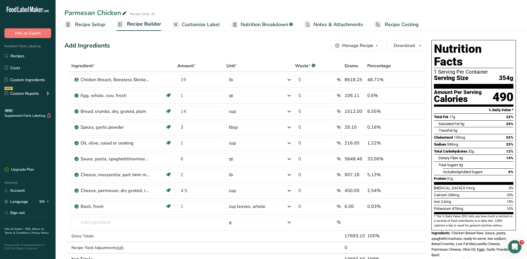
click at [82, 27] on span "Recipe Setup" at bounding box center [90, 24] width 30 height 7
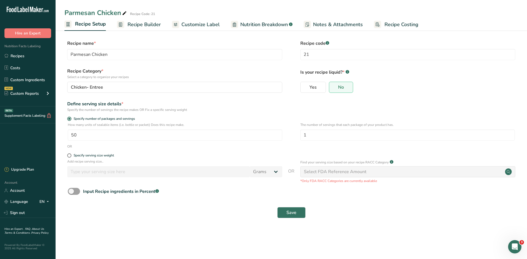
click at [143, 26] on span "Recipe Builder" at bounding box center [143, 24] width 33 height 7
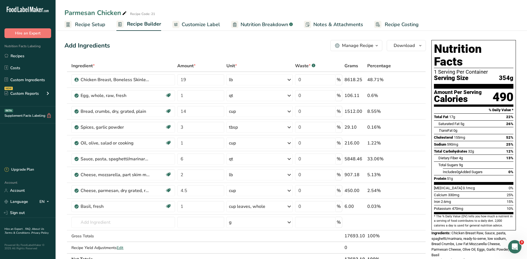
click at [204, 26] on span "Customize Label" at bounding box center [201, 24] width 38 height 7
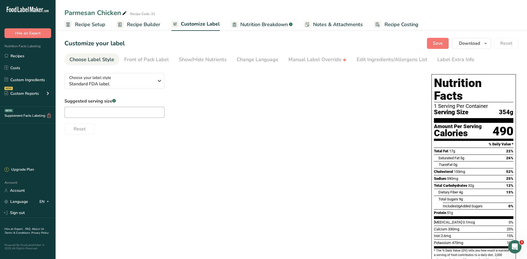
click at [254, 21] on span "Nutrition Breakdown" at bounding box center [263, 24] width 47 height 7
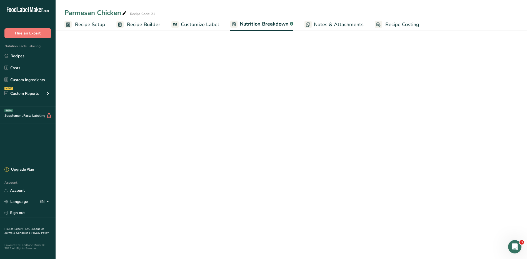
select select "Calories"
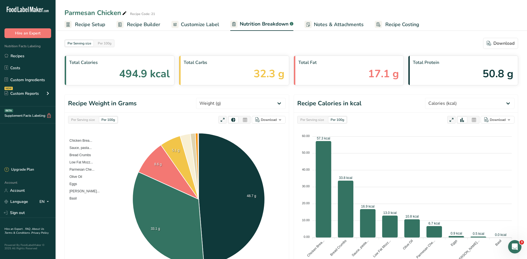
click at [333, 25] on span "Notes & Attachments" at bounding box center [339, 24] width 50 height 7
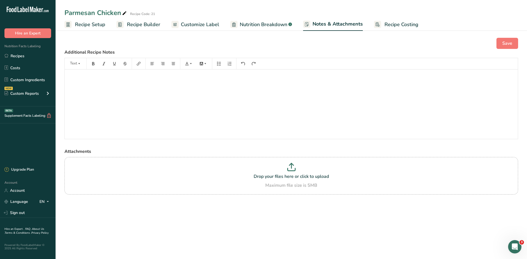
click at [391, 24] on span "Recipe Costing" at bounding box center [401, 24] width 34 height 7
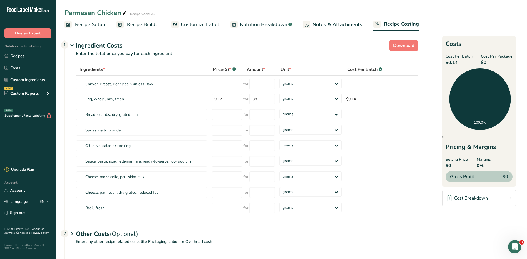
click at [89, 22] on span "Recipe Setup" at bounding box center [90, 24] width 30 height 7
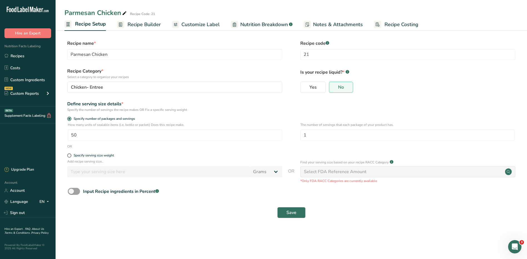
click at [142, 23] on span "Recipe Builder" at bounding box center [143, 24] width 33 height 7
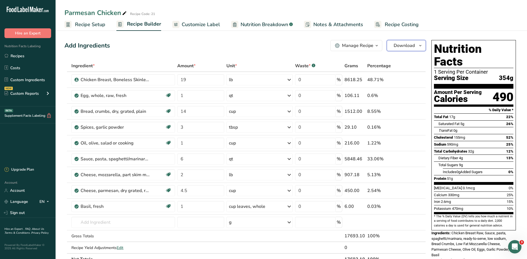
click at [405, 48] on span "Download" at bounding box center [403, 45] width 21 height 7
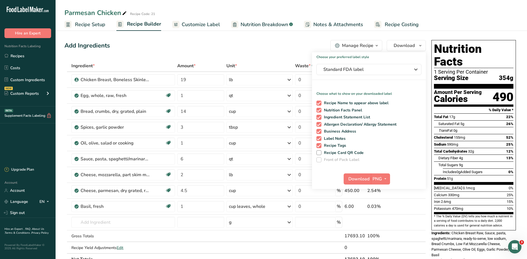
click at [271, 40] on div "Add Ingredients Manage Recipe Delete Recipe Duplicate Recipe Scale Recipe Save …" at bounding box center [244, 45] width 361 height 11
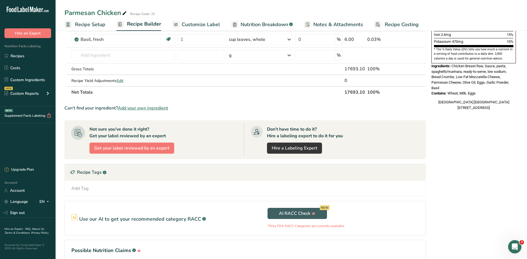
scroll to position [196, 0]
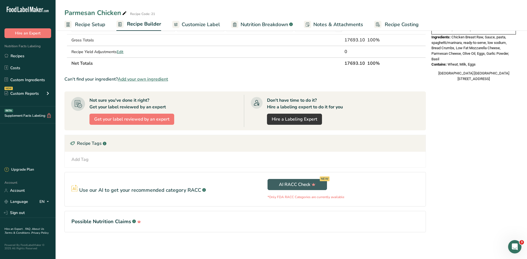
drag, startPoint x: 418, startPoint y: 179, endPoint x: 462, endPoint y: 207, distance: 51.5
click at [462, 207] on div "Nutrition Facts 1 Serving Per Container Serving Size 354g Amount Per Serving Ca…" at bounding box center [473, 46] width 89 height 408
click at [116, 191] on p "Use our AI to get your recommended category RACC" at bounding box center [140, 189] width 122 height 7
click at [70, 190] on section "Use our AI to get your recommended category RACC .a-a{fill:#347362;}.b-a{fill:#…" at bounding box center [244, 189] width 361 height 34
click at [71, 190] on section "Use our AI to get your recommended category RACC .a-a{fill:#347362;}.b-a{fill:#…" at bounding box center [244, 189] width 361 height 34
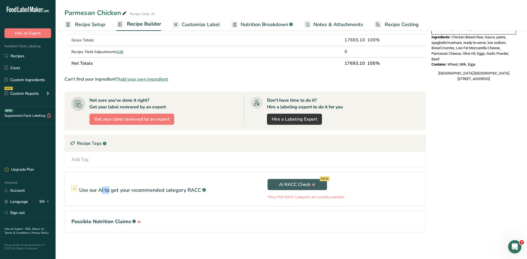
click at [72, 190] on icon at bounding box center [74, 187] width 7 height 7
drag, startPoint x: 72, startPoint y: 190, endPoint x: 77, endPoint y: 188, distance: 5.8
click at [77, 188] on icon at bounding box center [74, 187] width 7 height 7
drag, startPoint x: 505, startPoint y: 197, endPoint x: 505, endPoint y: 210, distance: 13.1
click at [505, 198] on div "Nutrition Facts 1 Serving Per Container Serving Size 354g Amount Per Serving Ca…" at bounding box center [473, 46] width 89 height 408
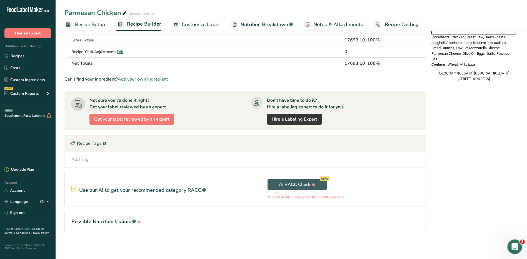
click at [518, 244] on icon "Open Intercom Messenger" at bounding box center [513, 245] width 9 height 9
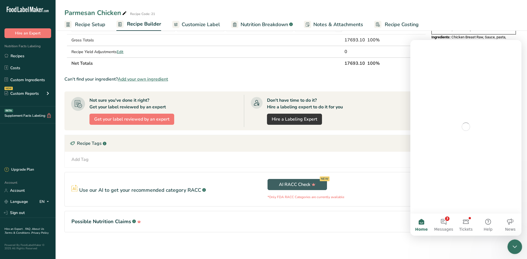
scroll to position [0, 0]
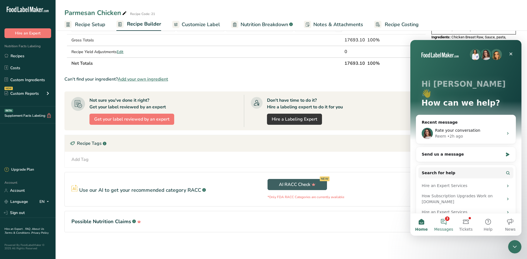
click at [438, 222] on button "3 Messages" at bounding box center [443, 224] width 22 height 22
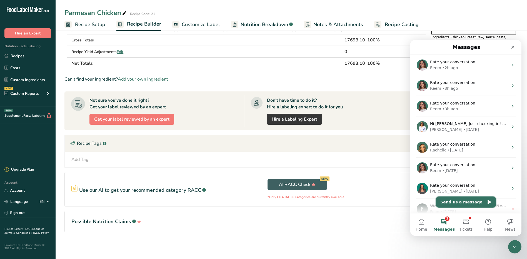
click at [462, 201] on button "Send us a message" at bounding box center [466, 201] width 60 height 11
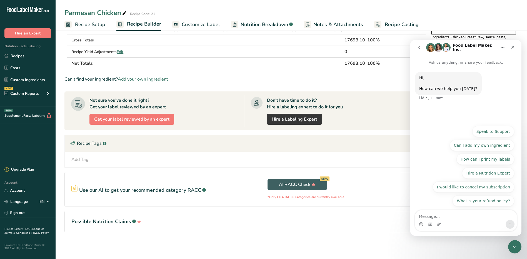
click at [436, 218] on textarea "Message…" at bounding box center [466, 214] width 102 height 9
type textarea "Good afternoon,"
click at [18, 212] on link "Sign out" at bounding box center [28, 213] width 56 height 10
